Goal: Task Accomplishment & Management: Manage account settings

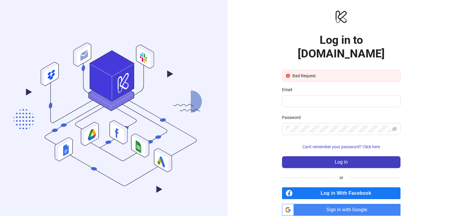
click at [257, 135] on div "logo/logo-mobile Log in to [DOMAIN_NAME] Bad Request Email Password Can't remem…" at bounding box center [340, 112] width 227 height 225
click at [324, 204] on span "Sign in with Google" at bounding box center [348, 210] width 104 height 12
click at [355, 204] on span "Sign in with Google" at bounding box center [348, 210] width 104 height 12
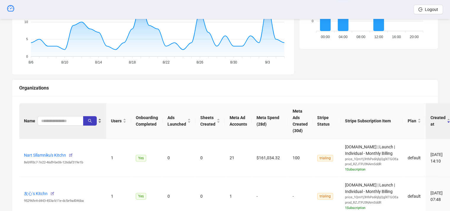
scroll to position [118, 0]
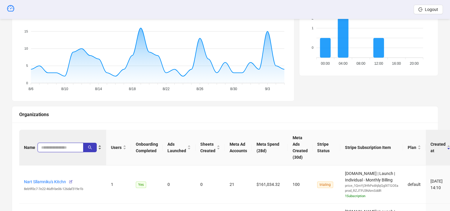
click at [53, 148] on input "search" at bounding box center [58, 147] width 34 height 7
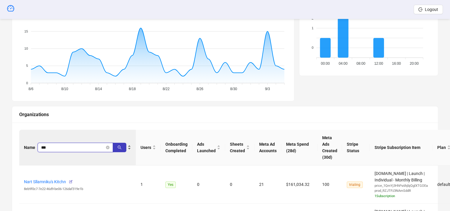
type input "***"
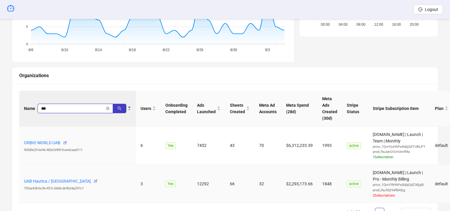
scroll to position [189, 0]
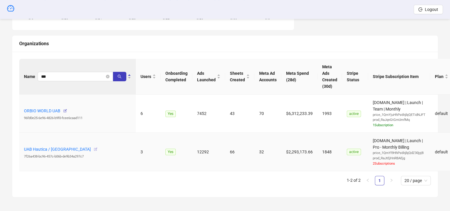
click at [94, 147] on icon "button" at bounding box center [96, 149] width 4 height 4
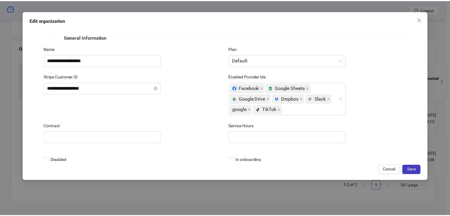
scroll to position [232, 0]
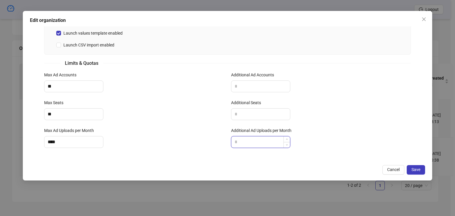
click at [239, 141] on input "Additional Ad Uploads per Month" at bounding box center [260, 141] width 59 height 11
type input "****"
click at [355, 140] on div "****" at bounding box center [321, 142] width 180 height 12
click at [413, 169] on span "Save" at bounding box center [415, 169] width 9 height 5
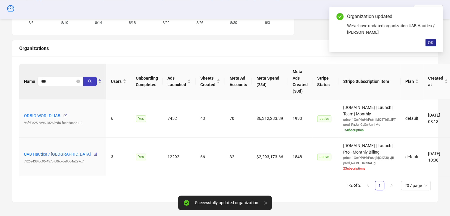
click at [430, 43] on span "OK" at bounding box center [431, 42] width 6 height 5
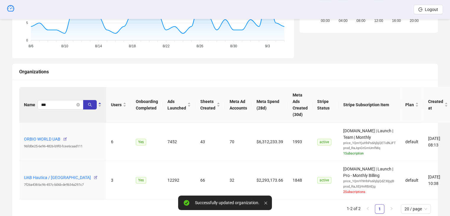
scroll to position [185, 0]
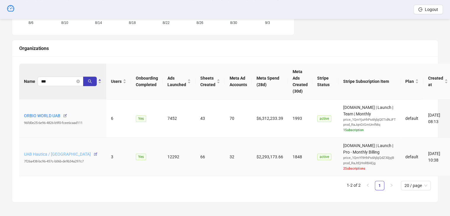
click at [44, 152] on link "UAB Hautica / Burga" at bounding box center [57, 154] width 67 height 5
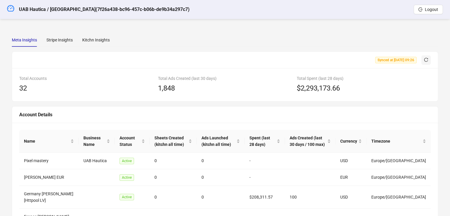
click at [427, 59] on icon "reload" at bounding box center [426, 60] width 4 height 4
click at [57, 41] on div "Stripe Insights" at bounding box center [59, 40] width 26 height 7
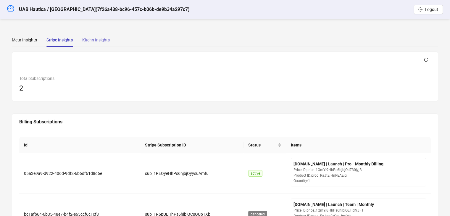
click at [99, 36] on div "Kitchn Insights" at bounding box center [96, 40] width 28 height 14
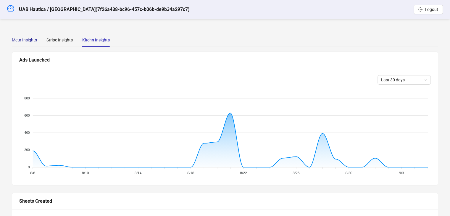
click at [30, 37] on div "Meta Insights" at bounding box center [24, 40] width 25 height 7
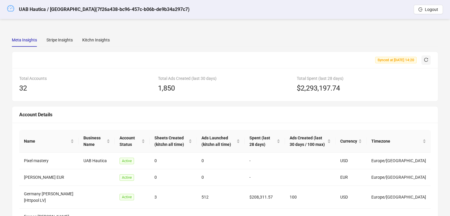
click at [12, 10] on icon "dashboard" at bounding box center [10, 8] width 7 height 7
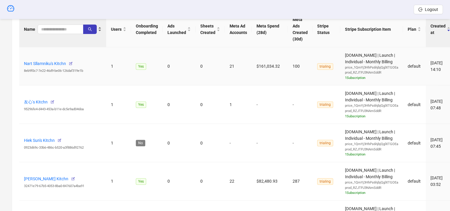
scroll to position [118, 0]
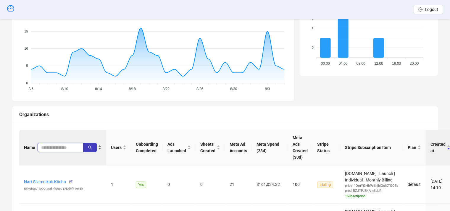
click at [51, 147] on input "search" at bounding box center [58, 147] width 34 height 7
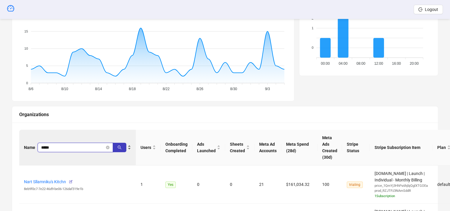
type input "*****"
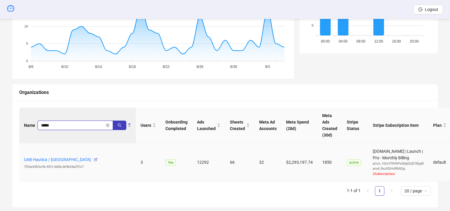
scroll to position [151, 0]
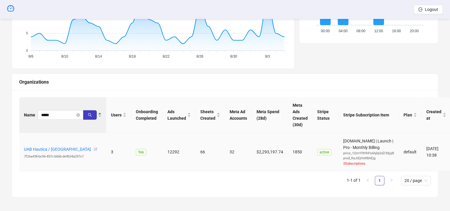
click at [94, 150] on icon "button" at bounding box center [96, 149] width 4 height 4
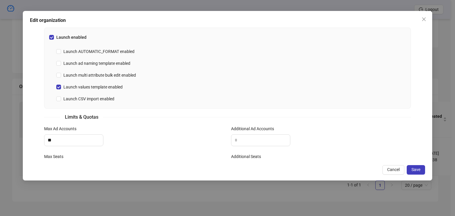
scroll to position [232, 0]
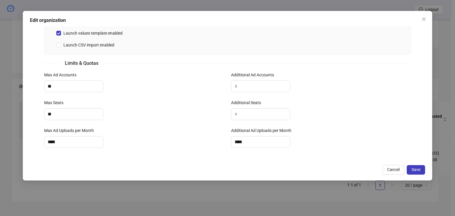
click at [225, 195] on div "**********" at bounding box center [227, 108] width 455 height 216
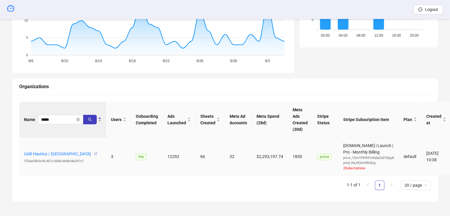
click at [94, 154] on icon "button" at bounding box center [96, 154] width 4 height 4
